Goal: Information Seeking & Learning: Learn about a topic

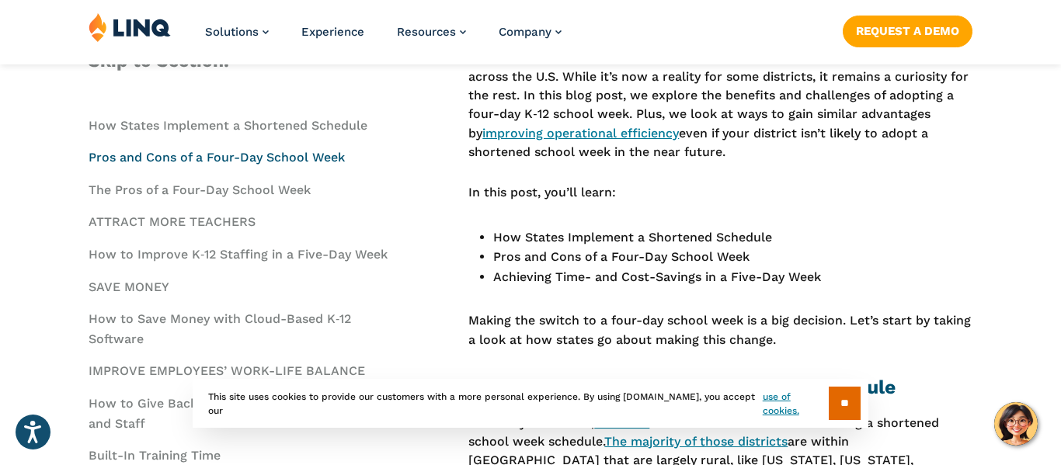
click at [329, 155] on link "Pros and Cons of a Four-Day School Week" at bounding box center [217, 157] width 256 height 15
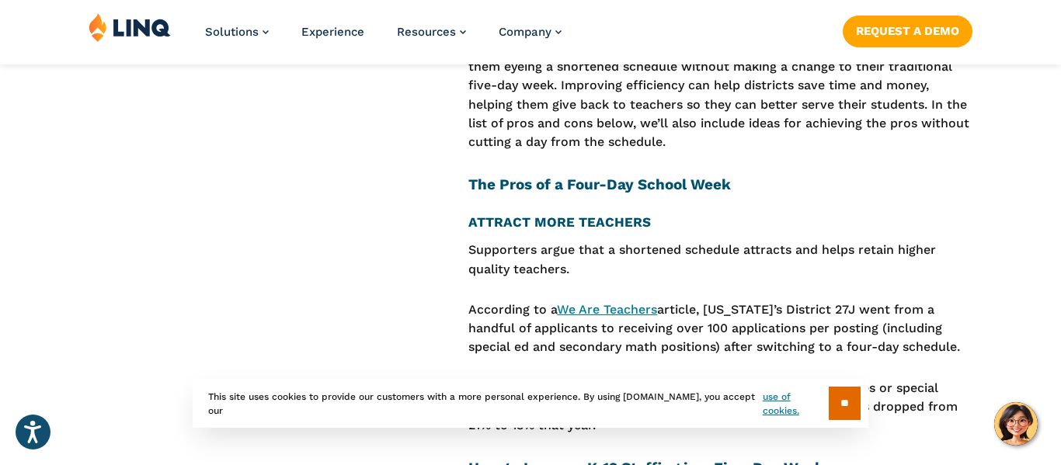
scroll to position [2000, 0]
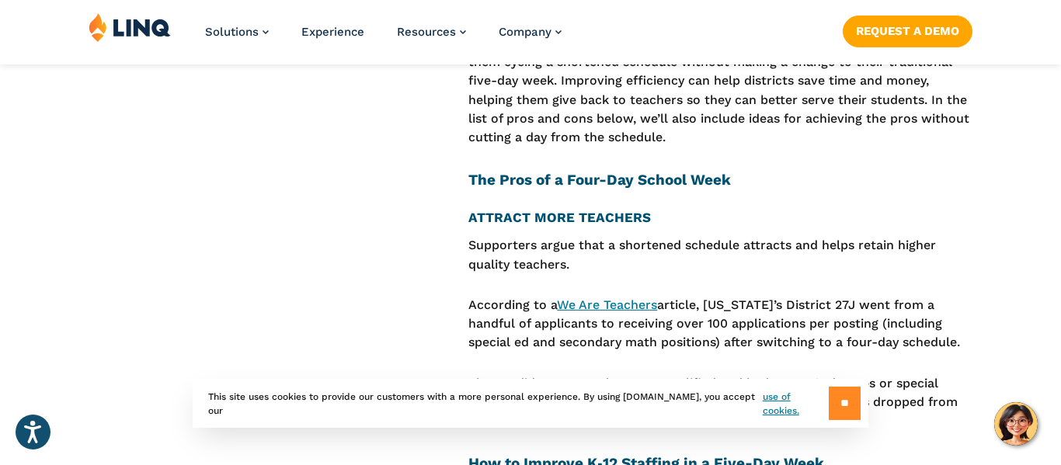
click at [850, 411] on input "**" at bounding box center [845, 403] width 32 height 33
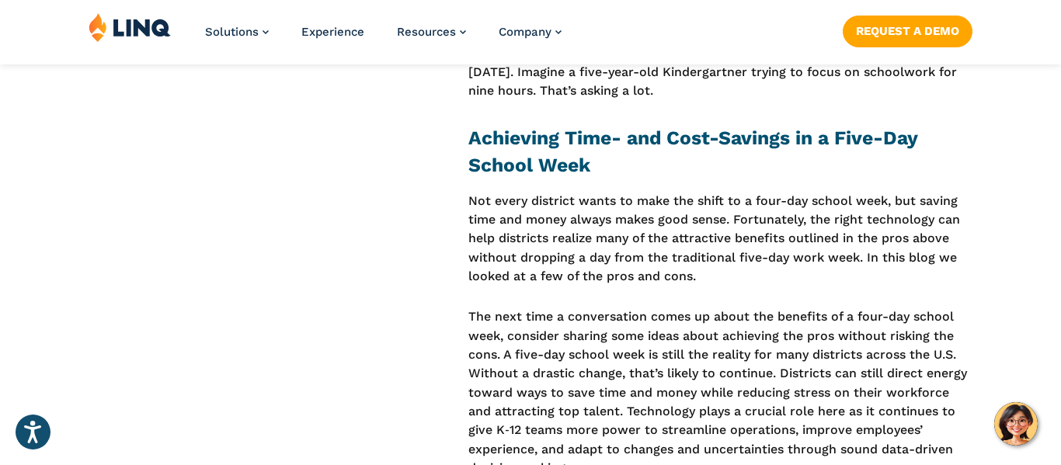
scroll to position [4398, 0]
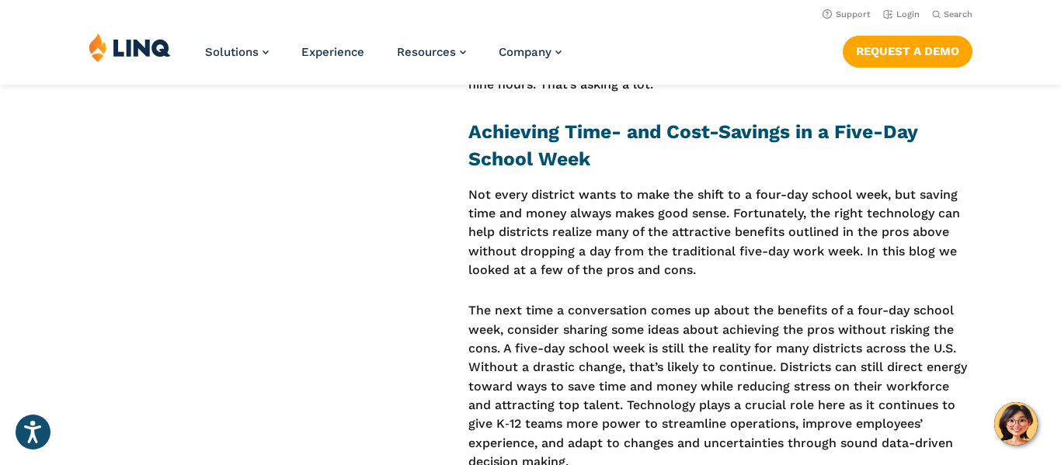
scroll to position [554, 0]
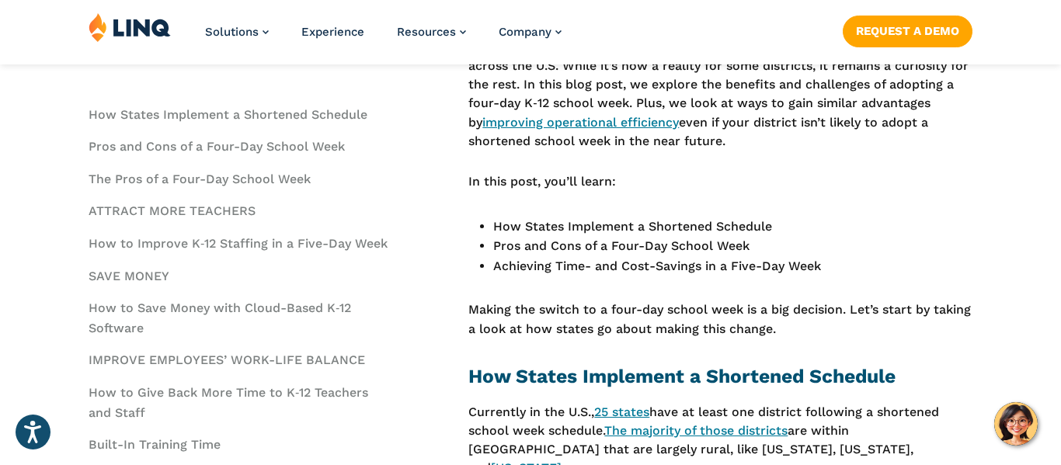
scroll to position [580, 0]
